Goal: Task Accomplishment & Management: Use online tool/utility

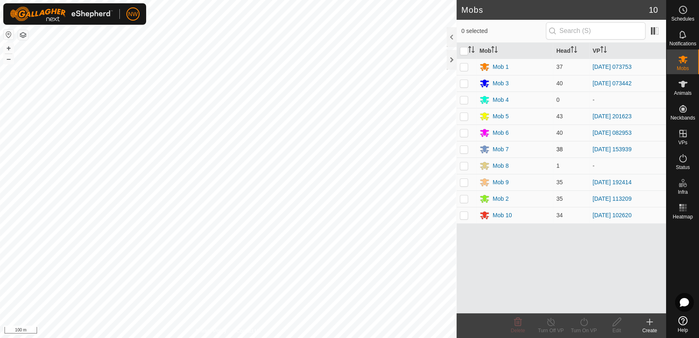
click at [466, 148] on p-checkbox at bounding box center [464, 149] width 8 height 7
checkbox input "true"
click at [551, 320] on icon at bounding box center [551, 322] width 10 height 10
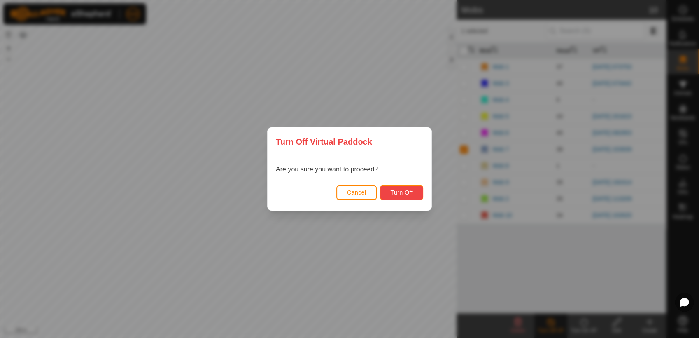
click at [406, 190] on span "Turn Off" at bounding box center [401, 192] width 23 height 7
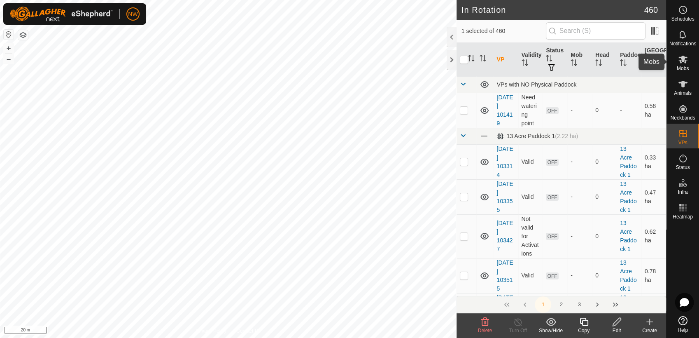
click at [687, 63] on icon at bounding box center [683, 59] width 10 height 10
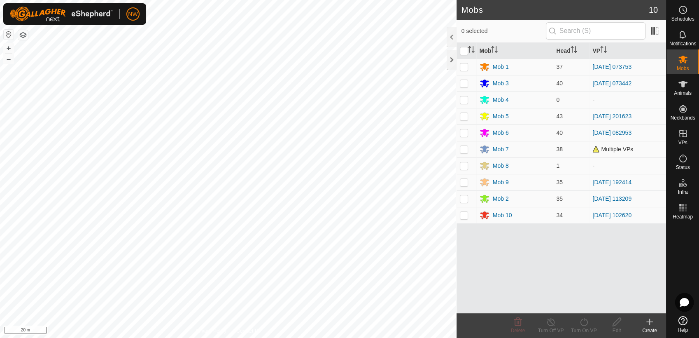
click at [467, 149] on p-checkbox at bounding box center [464, 149] width 8 height 7
checkbox input "true"
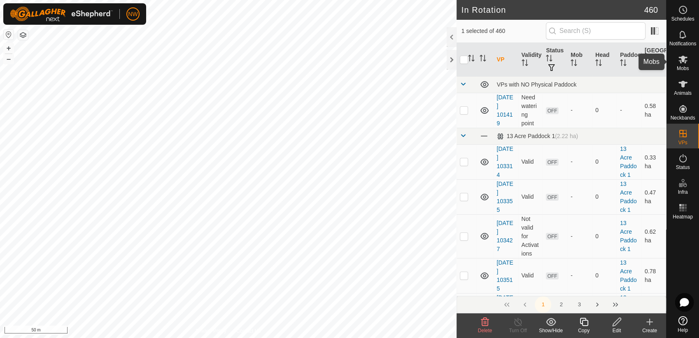
drag, startPoint x: 683, startPoint y: 61, endPoint x: 667, endPoint y: 71, distance: 18.6
click at [683, 61] on icon at bounding box center [683, 60] width 9 height 8
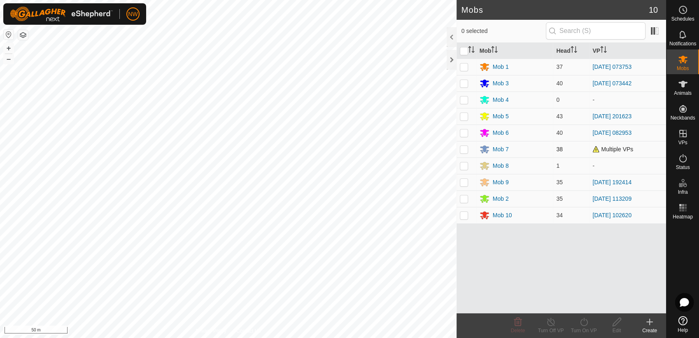
click at [461, 149] on p-checkbox at bounding box center [464, 149] width 8 height 7
checkbox input "true"
click at [589, 322] on icon at bounding box center [584, 322] width 10 height 10
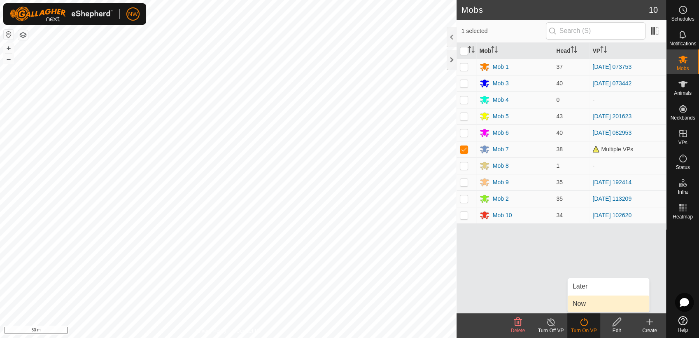
click at [591, 305] on link "Now" at bounding box center [609, 303] width 82 height 16
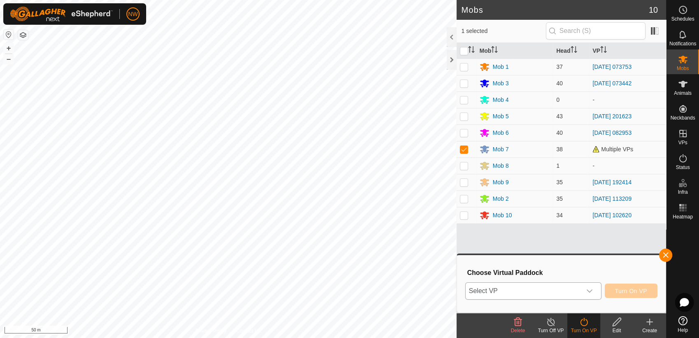
click at [594, 288] on div "dropdown trigger" at bounding box center [589, 290] width 16 height 16
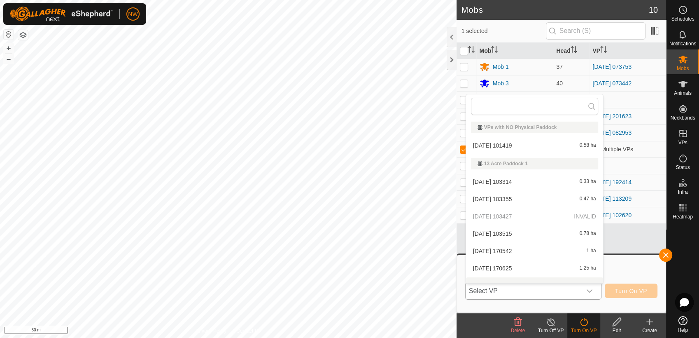
scroll to position [10, 0]
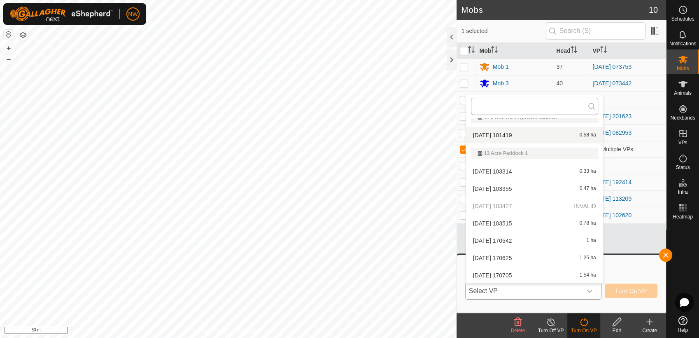
click at [496, 104] on input "text" at bounding box center [534, 106] width 127 height 17
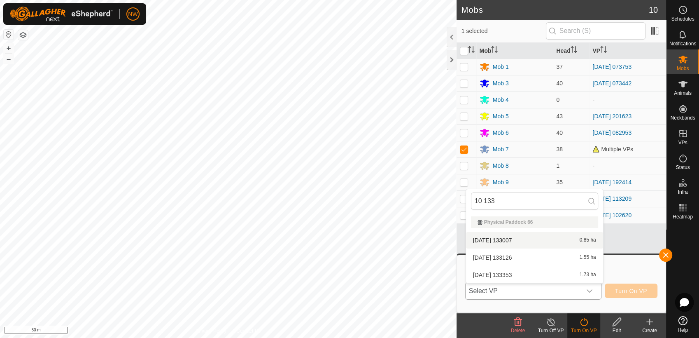
type input "10 133"
click at [515, 237] on li "[DATE] 133007 0.85 ha" at bounding box center [534, 240] width 137 height 16
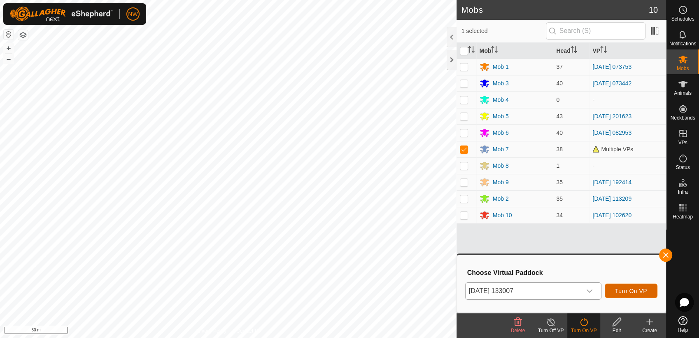
click at [636, 287] on span "Turn On VP" at bounding box center [631, 290] width 32 height 7
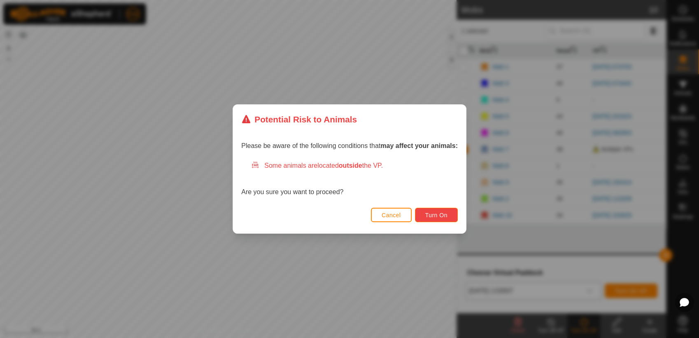
click at [439, 211] on button "Turn On" at bounding box center [436, 215] width 43 height 14
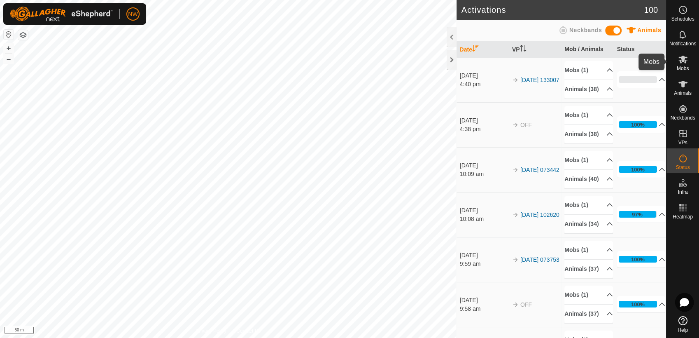
click at [686, 66] on span "Mobs" at bounding box center [683, 68] width 12 height 5
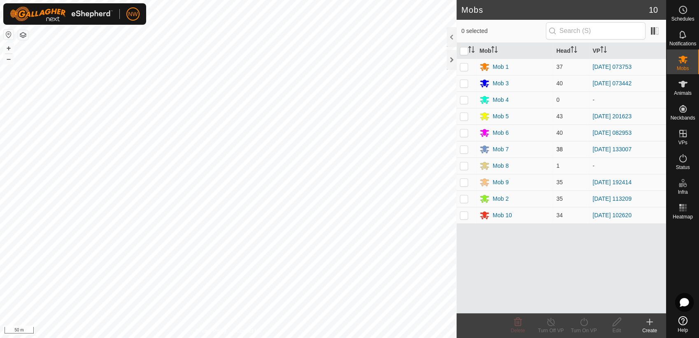
drag, startPoint x: 467, startPoint y: 134, endPoint x: 475, endPoint y: 146, distance: 14.6
click at [467, 135] on p-checkbox at bounding box center [464, 132] width 8 height 7
checkbox input "true"
click at [552, 320] on icon at bounding box center [551, 322] width 10 height 10
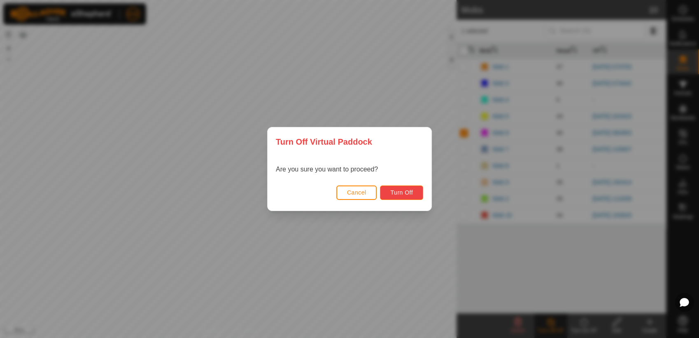
click at [407, 192] on span "Turn Off" at bounding box center [401, 192] width 23 height 7
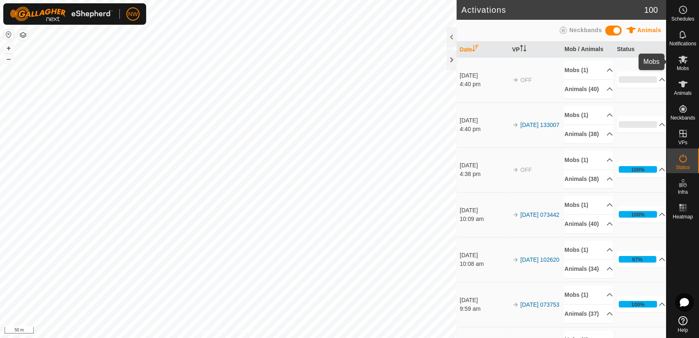
click at [686, 62] on icon at bounding box center [683, 59] width 10 height 10
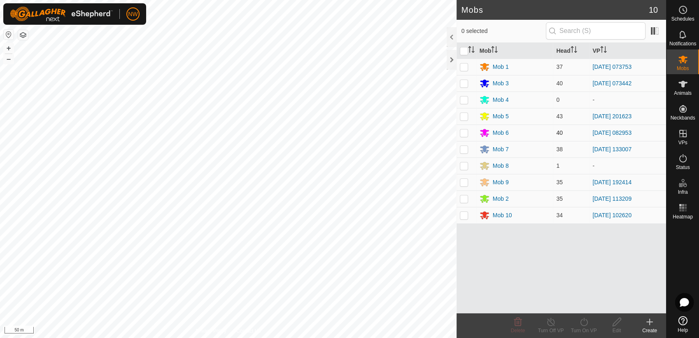
drag, startPoint x: 463, startPoint y: 131, endPoint x: 466, endPoint y: 135, distance: 5.6
click at [464, 132] on p-checkbox at bounding box center [464, 132] width 8 height 7
checkbox input "true"
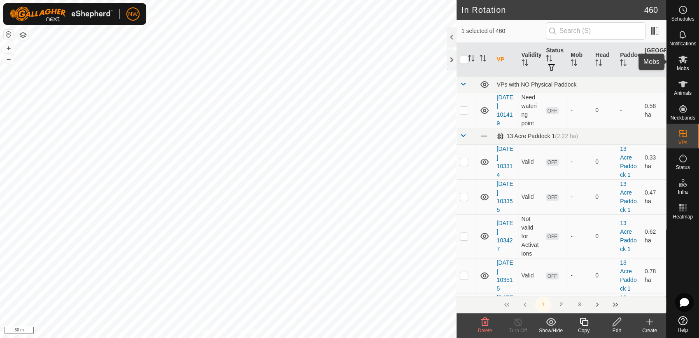
click at [684, 66] on span "Mobs" at bounding box center [683, 68] width 12 height 5
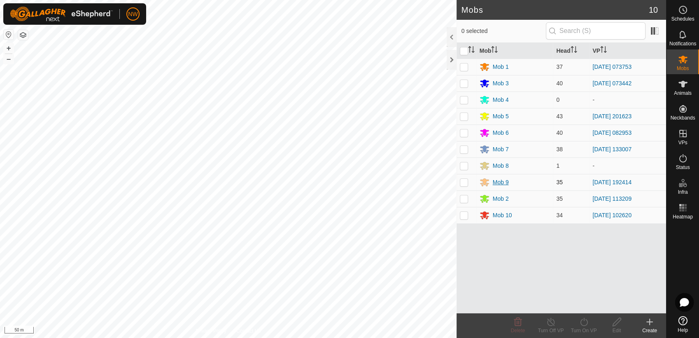
drag, startPoint x: 465, startPoint y: 132, endPoint x: 520, endPoint y: 183, distance: 74.3
click at [467, 134] on p-checkbox at bounding box center [464, 132] width 8 height 7
checkbox input "true"
click at [583, 323] on icon at bounding box center [584, 322] width 10 height 10
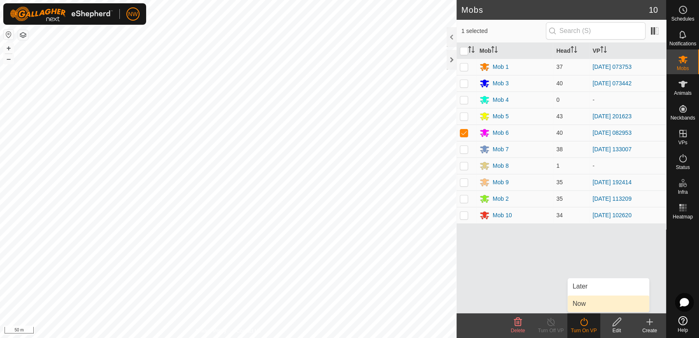
click at [586, 304] on link "Now" at bounding box center [609, 303] width 82 height 16
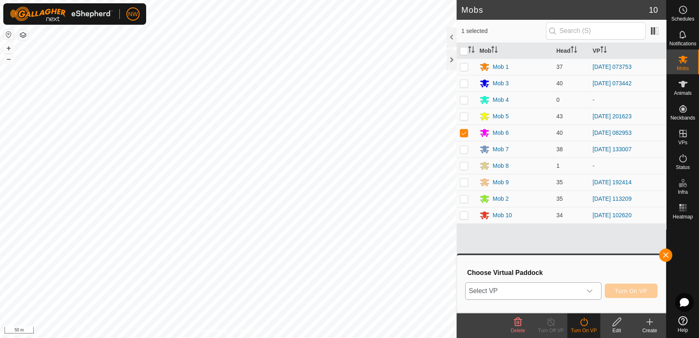
click at [592, 289] on icon "dropdown trigger" at bounding box center [590, 290] width 6 height 3
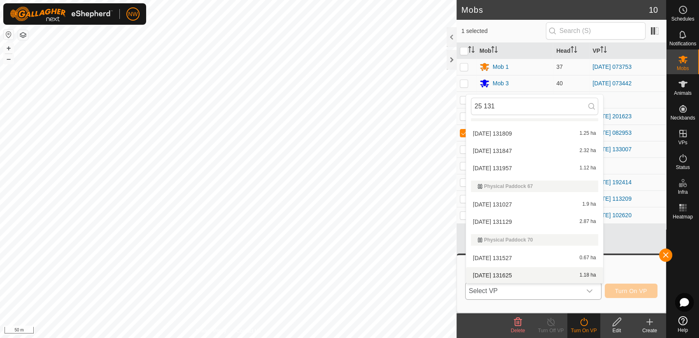
scroll to position [12, 0]
type input "25 131"
click at [510, 273] on li "[DATE] 131625 1.18 ha" at bounding box center [534, 274] width 137 height 16
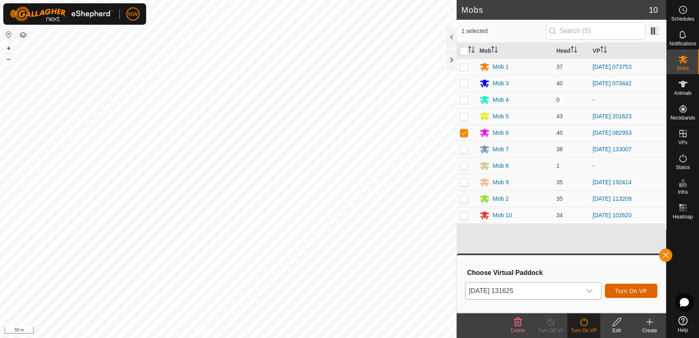
click at [633, 290] on span "Turn On VP" at bounding box center [631, 290] width 32 height 7
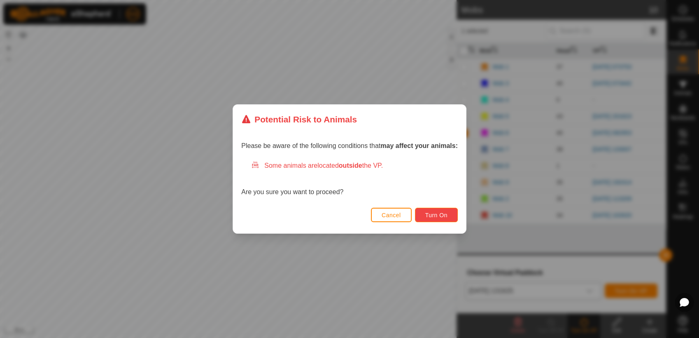
click at [444, 214] on span "Turn On" at bounding box center [436, 215] width 22 height 7
